Goal: Complete application form: Complete application form

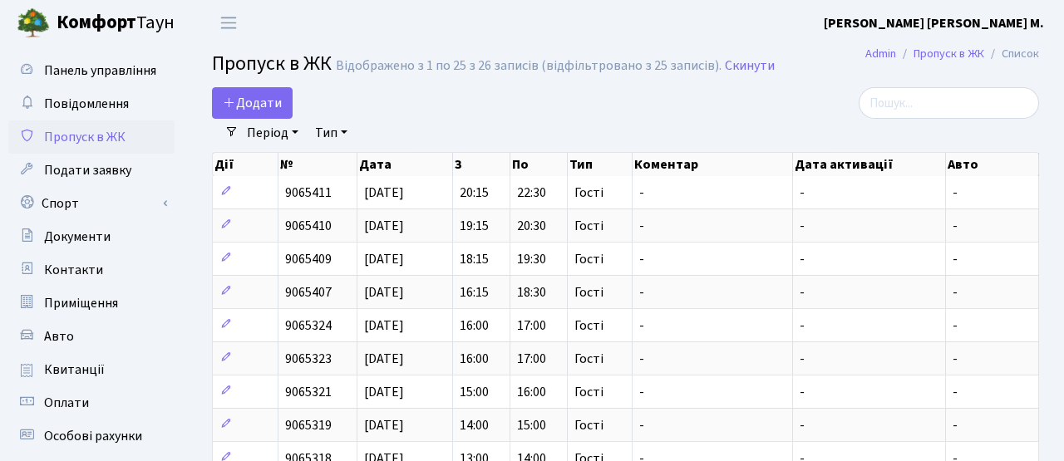
select select "25"
drag, startPoint x: 265, startPoint y: 106, endPoint x: 384, endPoint y: 67, distance: 125.1
click at [265, 106] on span "Додати" at bounding box center [252, 103] width 59 height 18
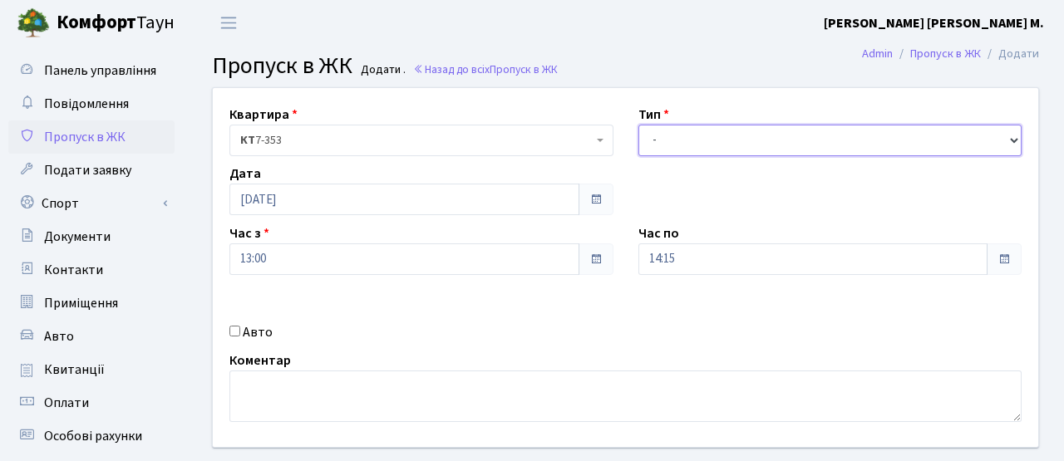
click at [716, 152] on select "- Доставка Таксі Гості Сервіс" at bounding box center [830, 141] width 384 height 32
select select "3"
click at [638, 125] on select "- Доставка Таксі Гості Сервіс" at bounding box center [830, 141] width 384 height 32
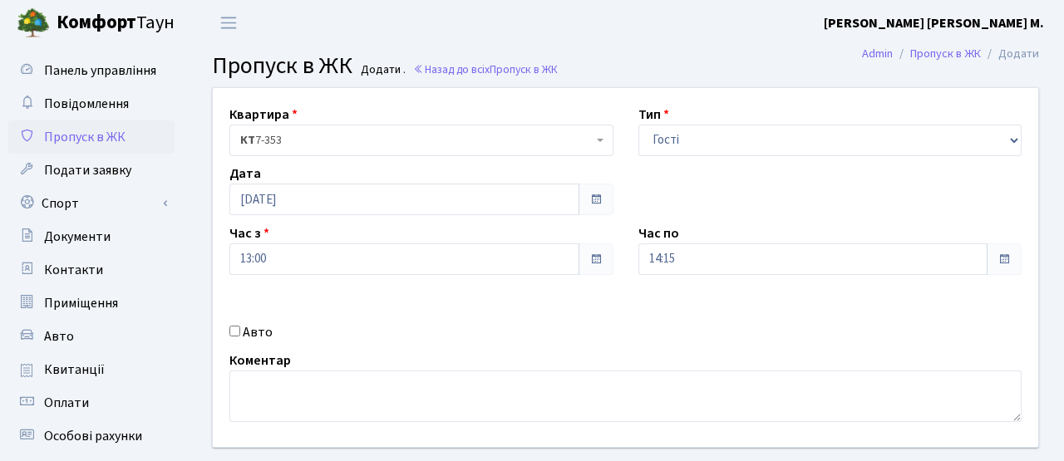
click at [705, 204] on div "Квартира <b>КТ</b>&nbsp;&nbsp;&nbsp;&nbsp;7-353 <b>КТ</b>&nbsp;&nbsp;&nbsp;&nbs…" at bounding box center [625, 267] width 850 height 359
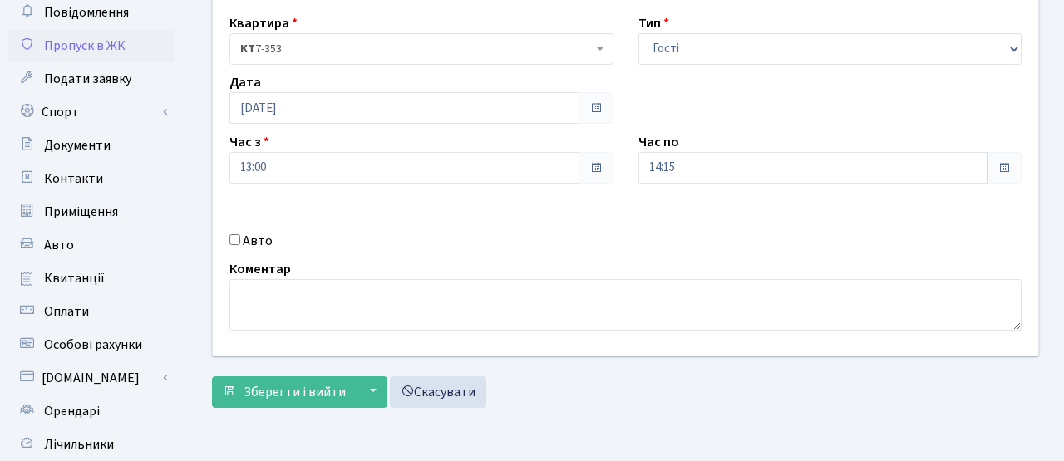
scroll to position [96, 0]
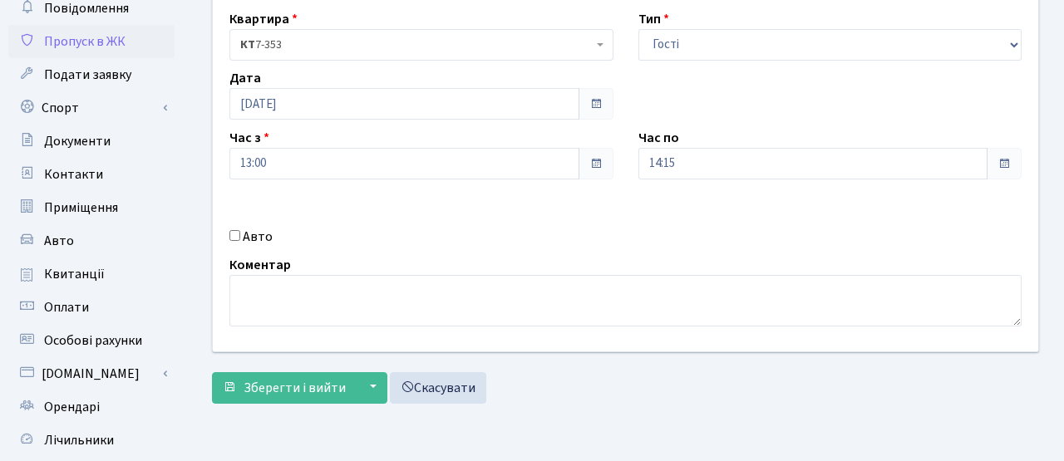
click at [236, 240] on input "Авто" at bounding box center [234, 235] width 11 height 11
checkbox input "true"
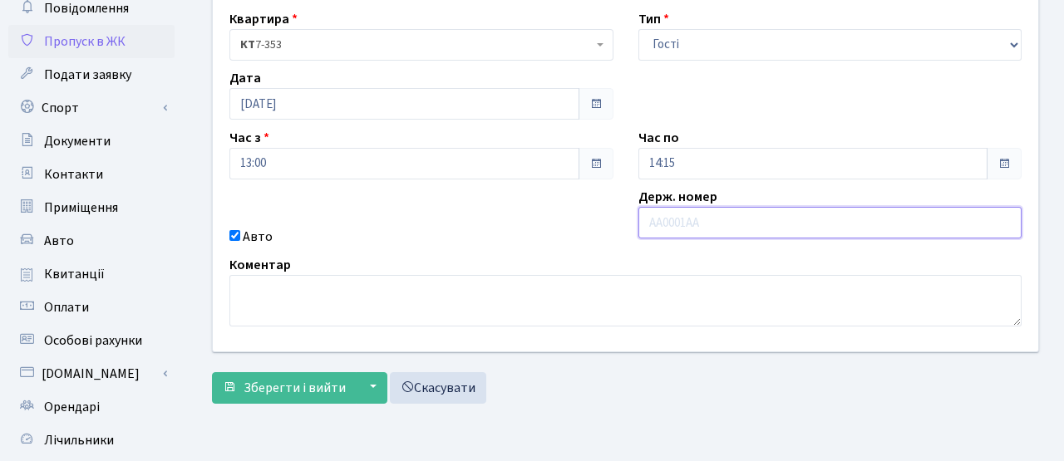
paste input "КА3116МХ"
type input "КА3116МХ"
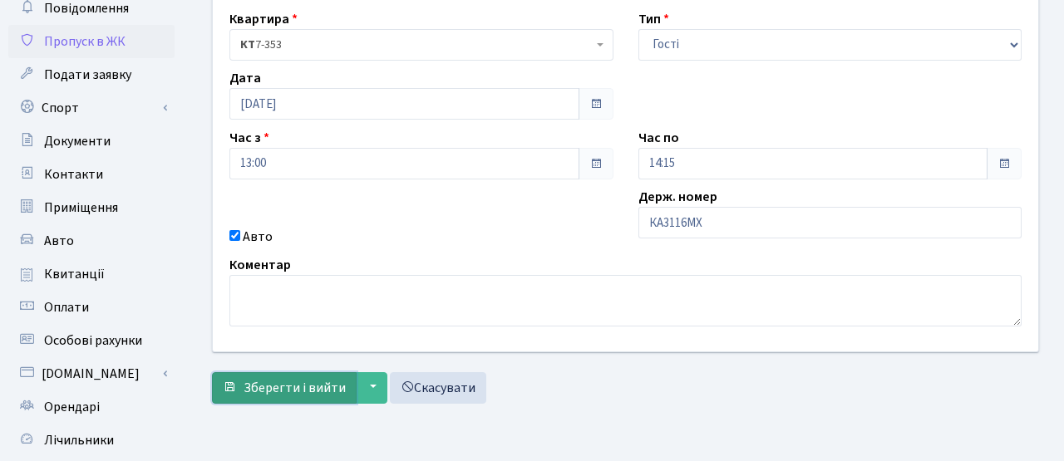
click at [298, 391] on span "Зберегти і вийти" at bounding box center [295, 388] width 102 height 18
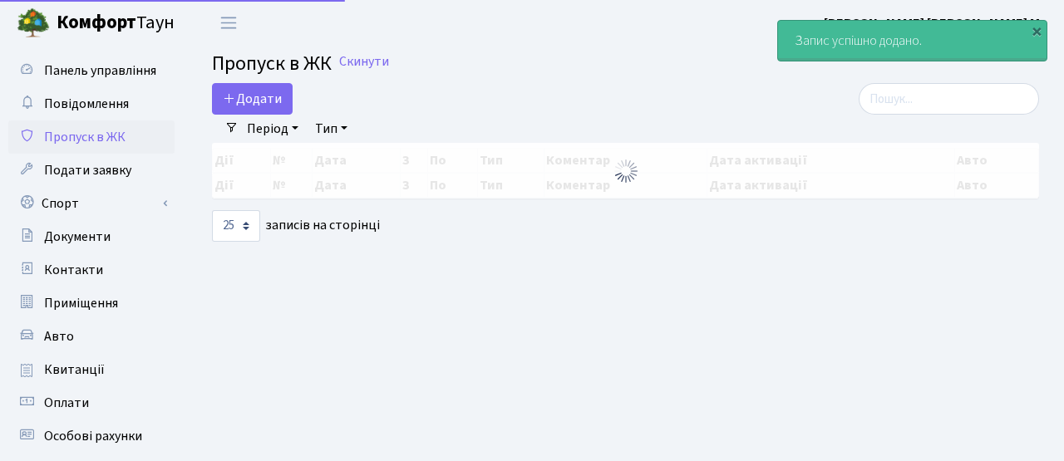
select select "25"
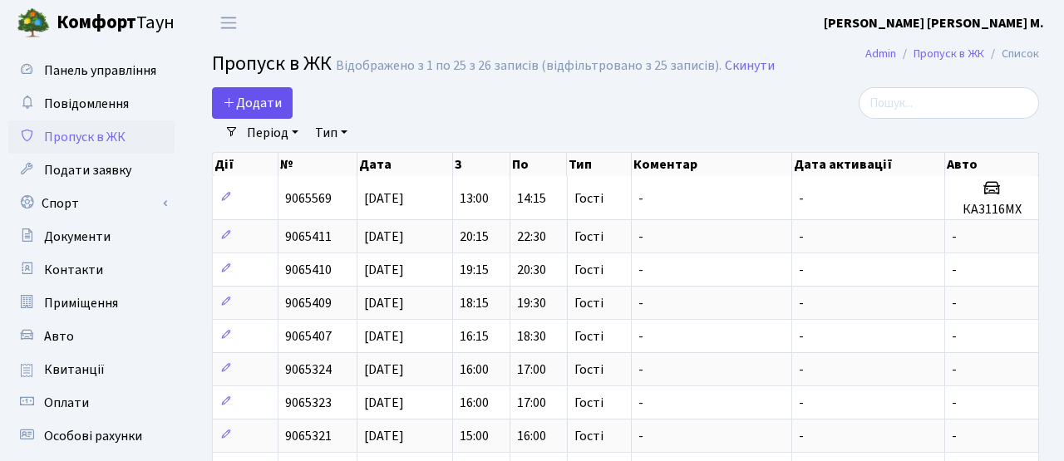
drag, startPoint x: 293, startPoint y: 103, endPoint x: 275, endPoint y: 102, distance: 18.3
click at [290, 103] on div "Додати" at bounding box center [483, 103] width 543 height 32
click at [275, 102] on span "Додати" at bounding box center [252, 103] width 59 height 18
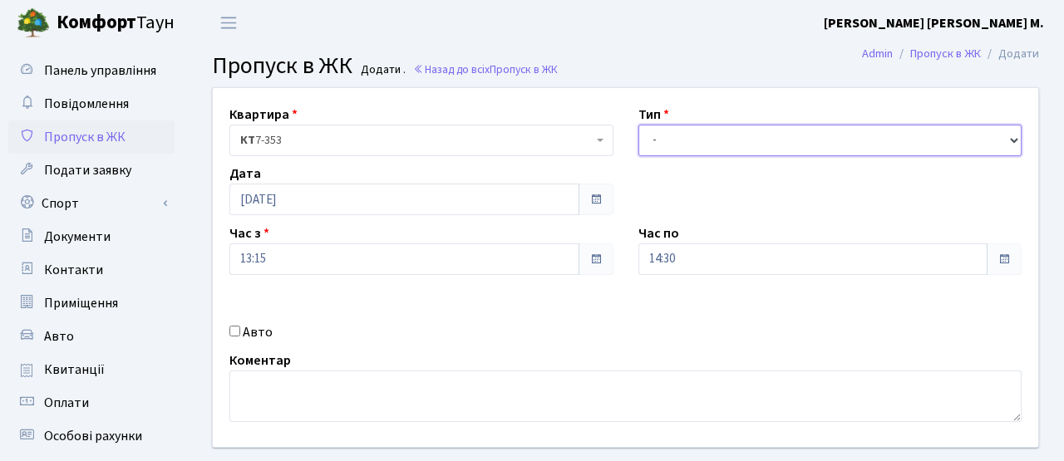
click at [697, 135] on select "- Доставка Таксі Гості Сервіс" at bounding box center [830, 141] width 384 height 32
select select "3"
click at [638, 125] on select "- Доставка Таксі Гості Сервіс" at bounding box center [830, 141] width 384 height 32
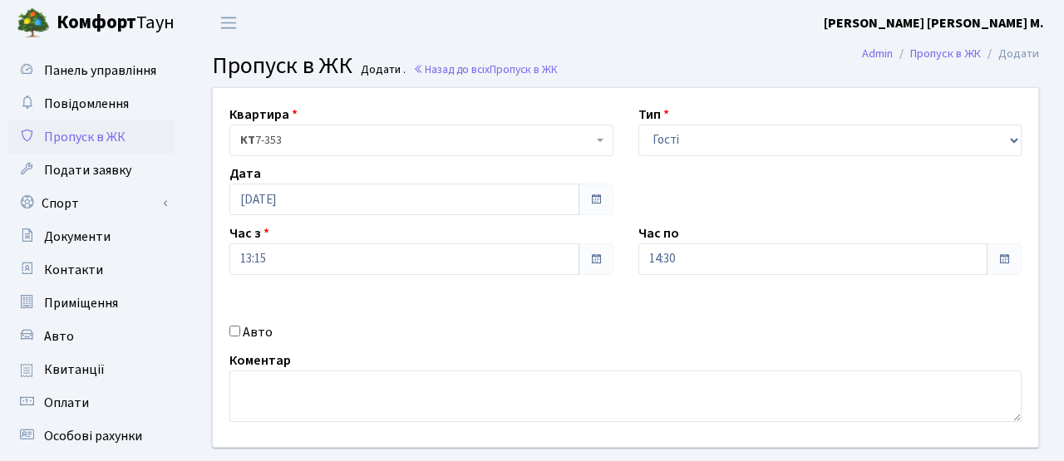
click at [236, 335] on input "Авто" at bounding box center [234, 331] width 11 height 11
checkbox input "true"
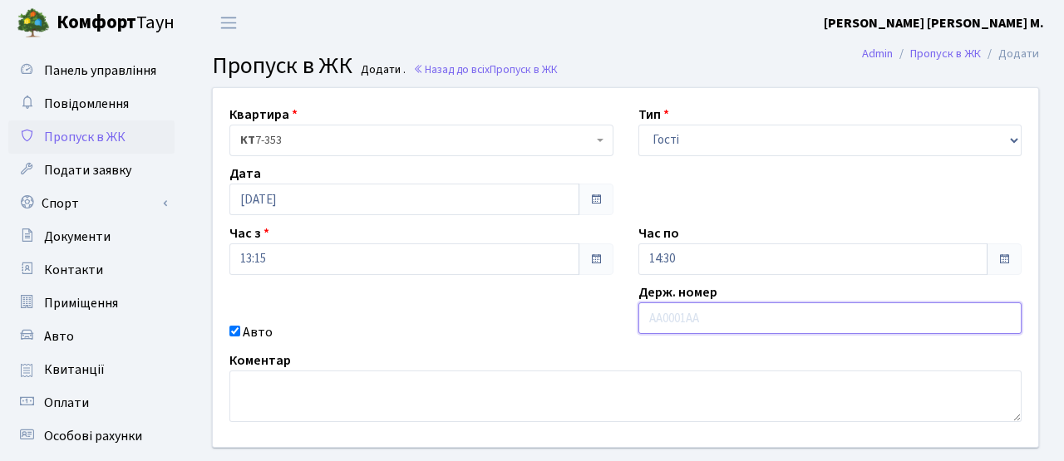
paste input "КА3116МХ"
type input "КА3116МХ"
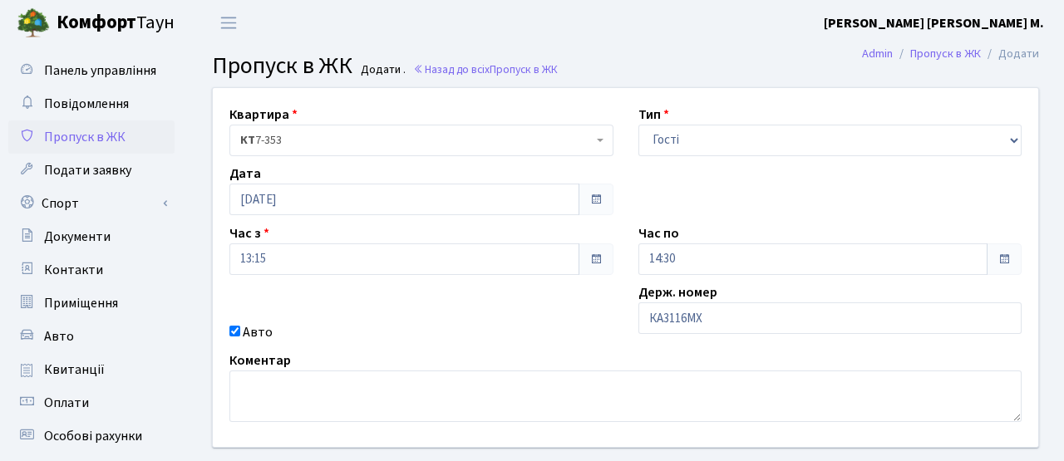
drag, startPoint x: 471, startPoint y: 362, endPoint x: 481, endPoint y: 355, distance: 11.8
click at [475, 360] on div "Коментар" at bounding box center [625, 386] width 817 height 71
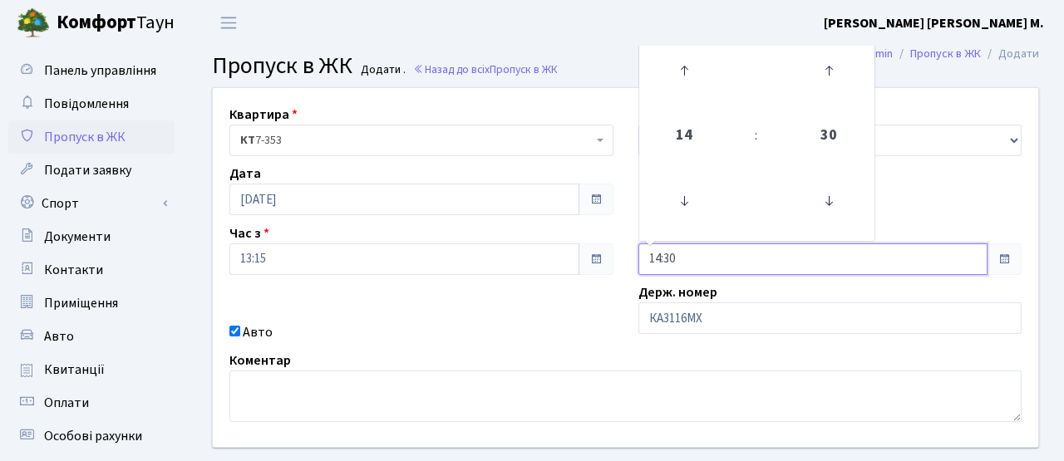
drag, startPoint x: 924, startPoint y: 263, endPoint x: 752, endPoint y: 269, distance: 172.2
click at [924, 263] on input "14:30" at bounding box center [813, 260] width 350 height 32
click at [679, 67] on icon at bounding box center [684, 70] width 45 height 45
type input "16:30"
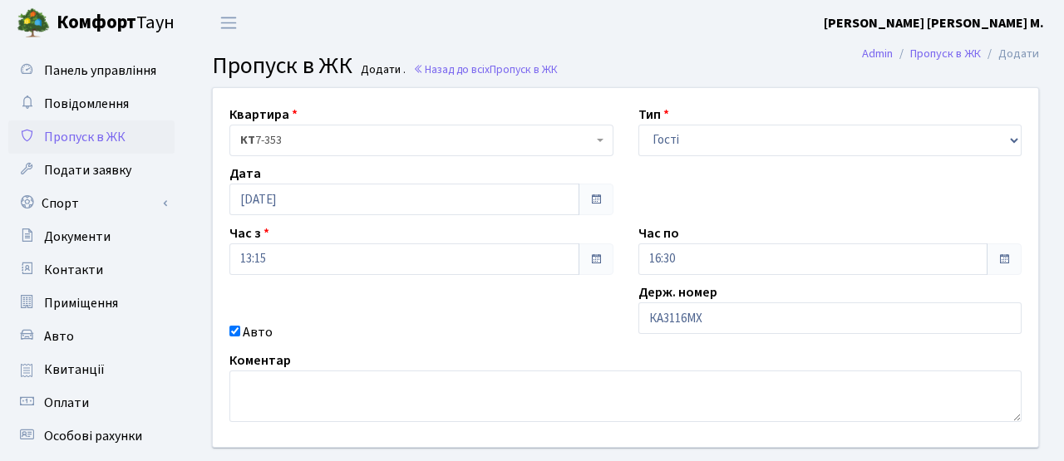
click at [496, 340] on div "Авто" at bounding box center [421, 333] width 409 height 20
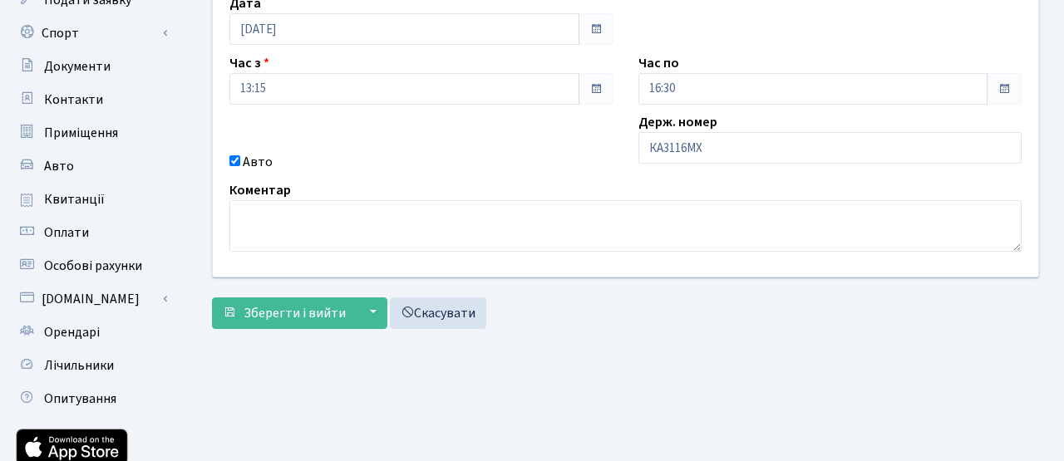
scroll to position [220, 0]
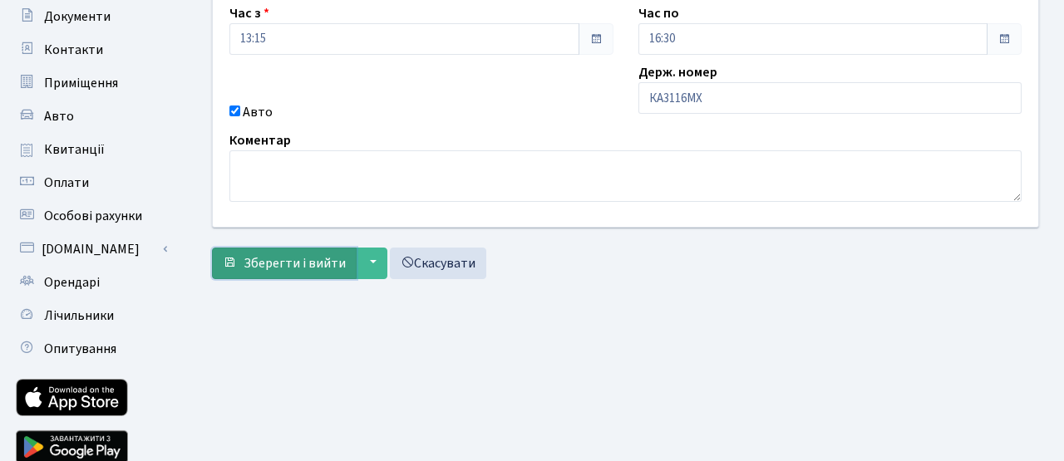
click at [299, 269] on span "Зберегти і вийти" at bounding box center [295, 263] width 102 height 18
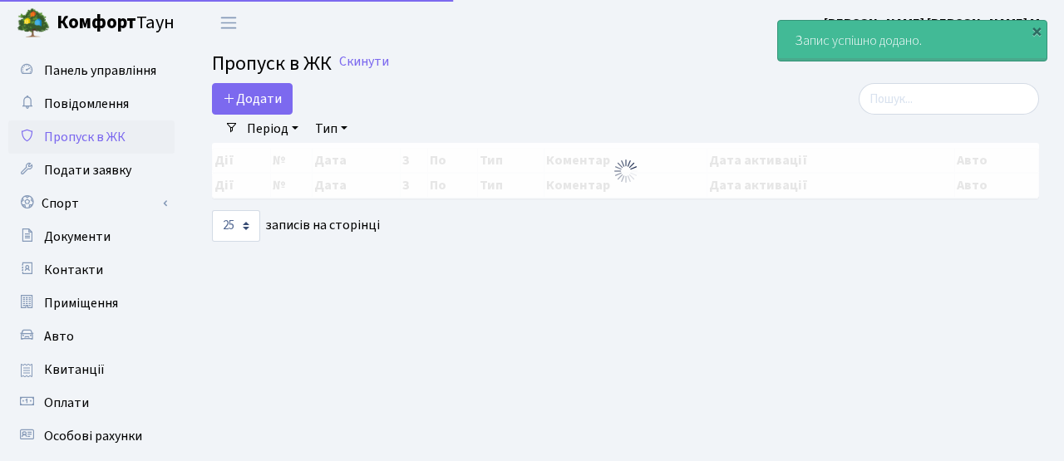
select select "25"
